Goal: Navigation & Orientation: Find specific page/section

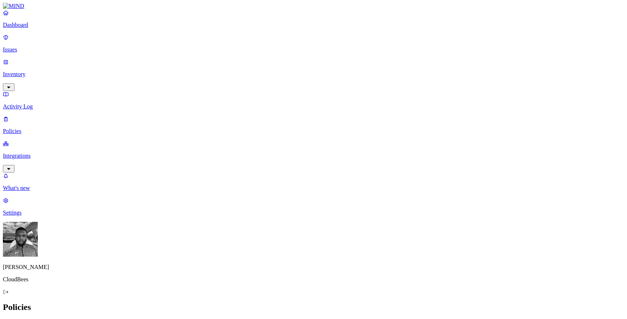
click at [56, 153] on p "Integrations" at bounding box center [313, 156] width 621 height 7
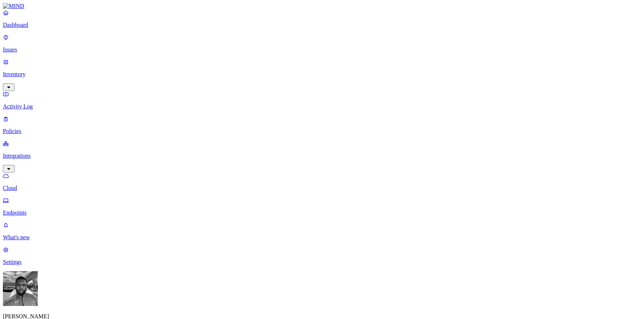
click at [46, 128] on p "Policies" at bounding box center [313, 131] width 621 height 7
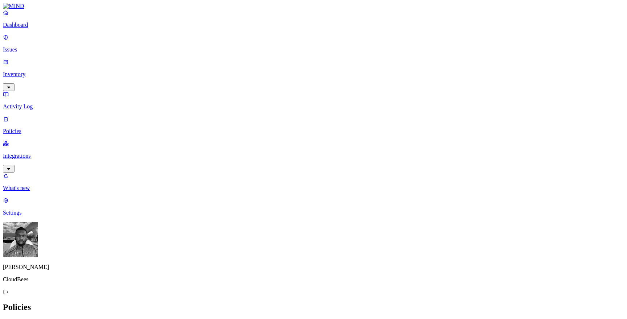
click at [34, 153] on p "Integrations" at bounding box center [313, 156] width 621 height 7
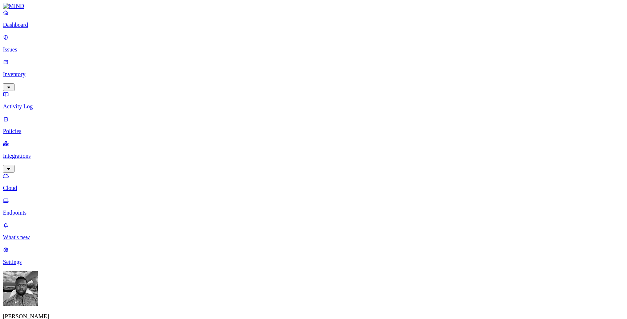
click at [43, 210] on p "Endpoints" at bounding box center [313, 213] width 621 height 7
